Goal: Information Seeking & Learning: Learn about a topic

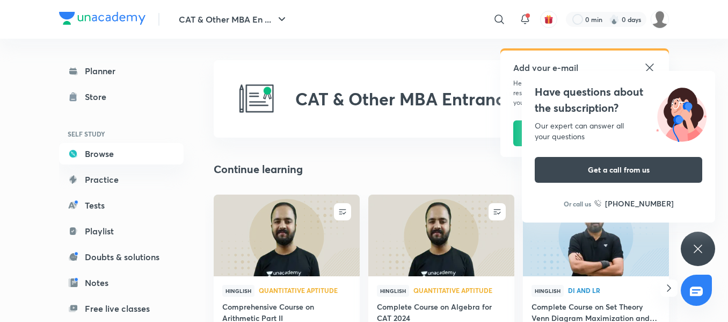
click at [654, 64] on icon at bounding box center [650, 67] width 13 height 13
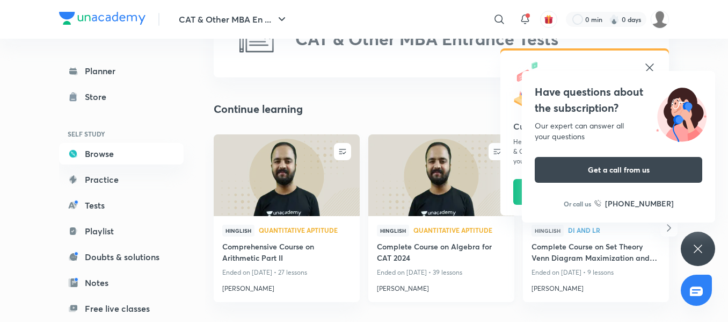
scroll to position [61, 0]
click at [430, 239] on div "Hinglish Quantitative Aptitude" at bounding box center [441, 232] width 129 height 16
click at [441, 249] on h4 "Complete Course on Algebra for CAT 2024" at bounding box center [441, 252] width 129 height 25
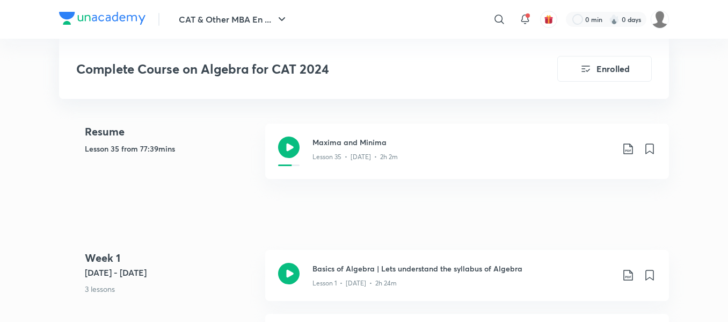
scroll to position [301, 0]
click at [408, 168] on div "Maxima and Minima Lesson 35 • [DATE] • 2h 2m" at bounding box center [467, 150] width 404 height 55
